Goal: Information Seeking & Learning: Check status

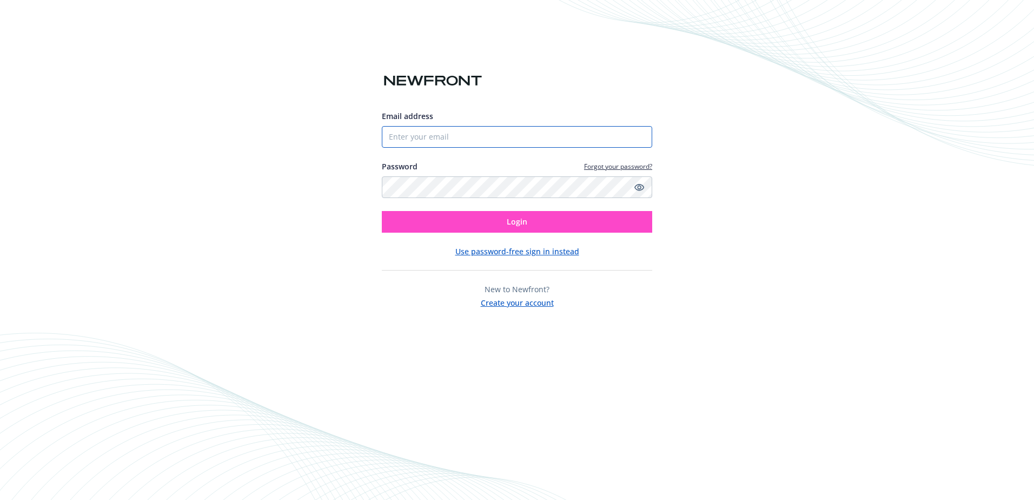
type input "[EMAIL_ADDRESS][DOMAIN_NAME]"
click at [531, 221] on button "Login" at bounding box center [517, 222] width 270 height 22
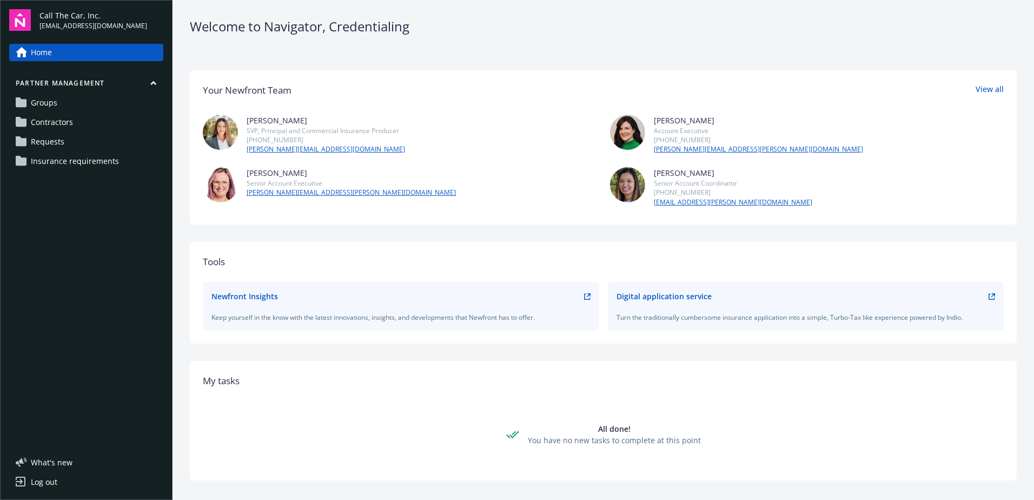
click at [65, 140] on link "Requests" at bounding box center [86, 141] width 154 height 17
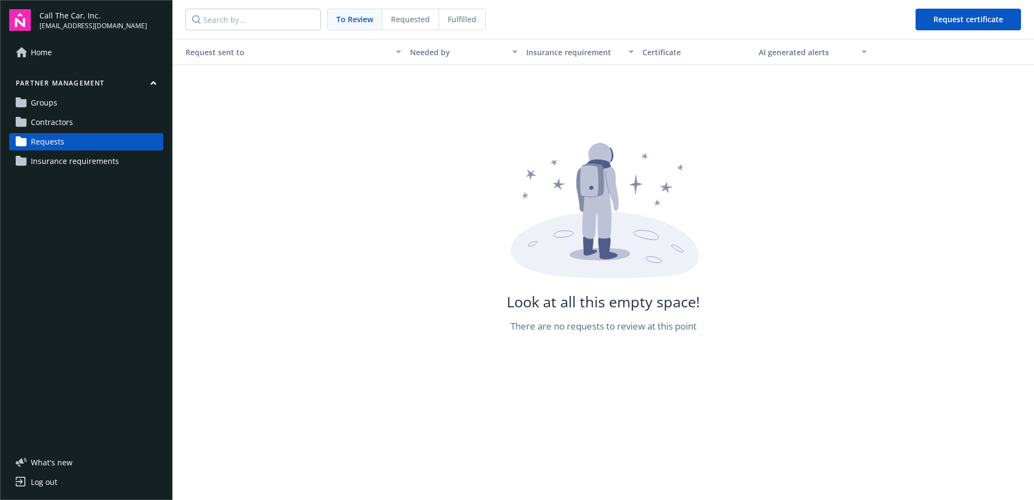
click at [72, 102] on link "Groups" at bounding box center [86, 102] width 154 height 17
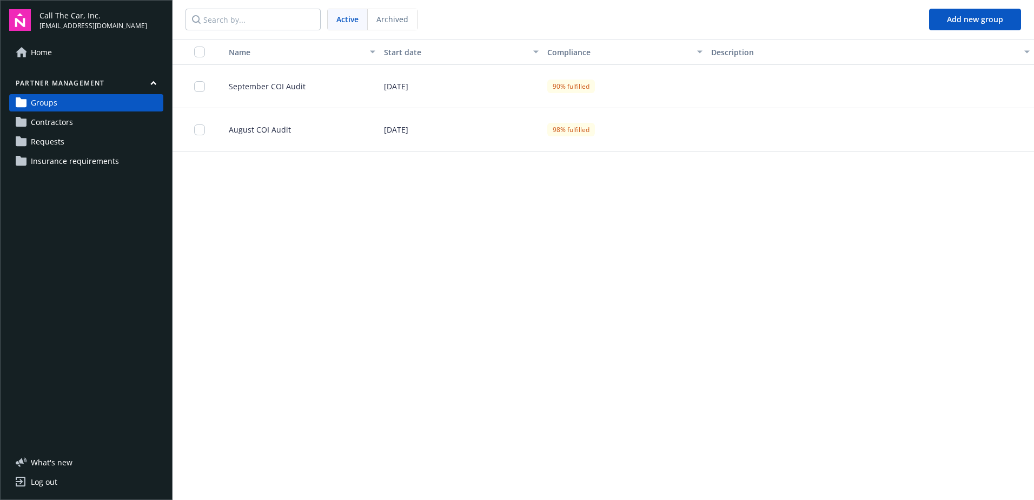
click at [273, 82] on span "September COI Audit" at bounding box center [262, 86] width 85 height 11
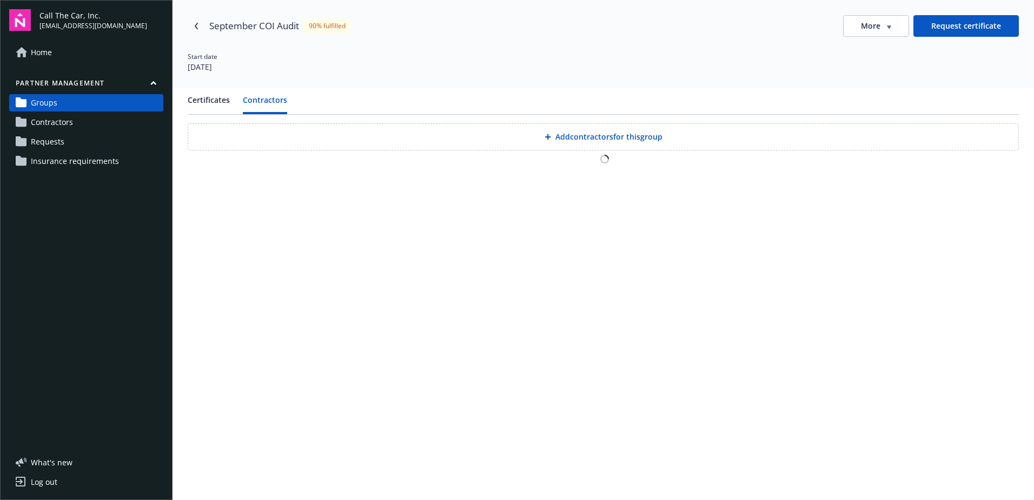
click at [266, 101] on button "Contractors" at bounding box center [265, 104] width 44 height 20
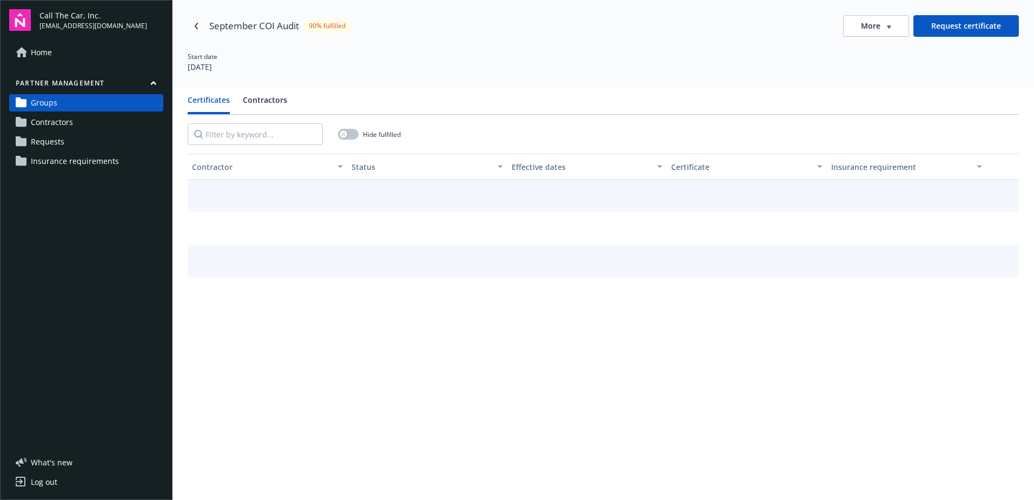
click at [206, 95] on button "Certificates" at bounding box center [209, 104] width 42 height 20
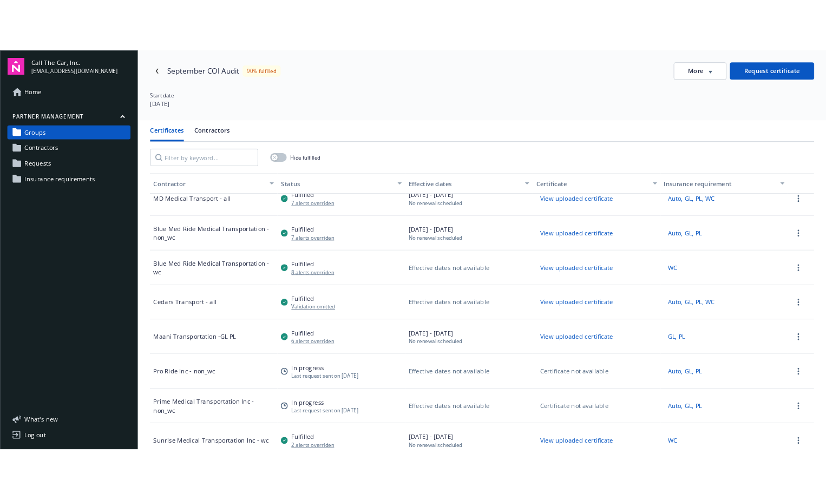
scroll to position [431, 0]
